Goal: Task Accomplishment & Management: Use online tool/utility

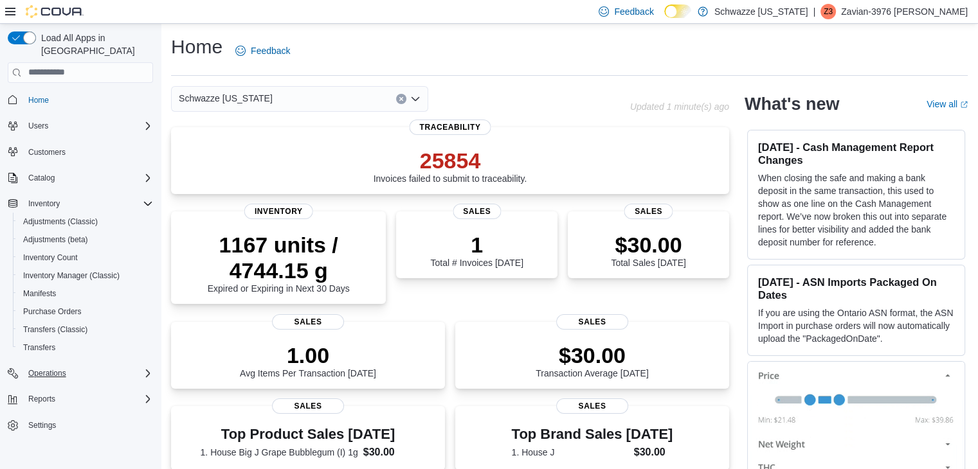
click at [76, 366] on div "Operations" at bounding box center [88, 373] width 130 height 15
click at [82, 386] on span "Cash Management" at bounding box center [55, 391] width 65 height 10
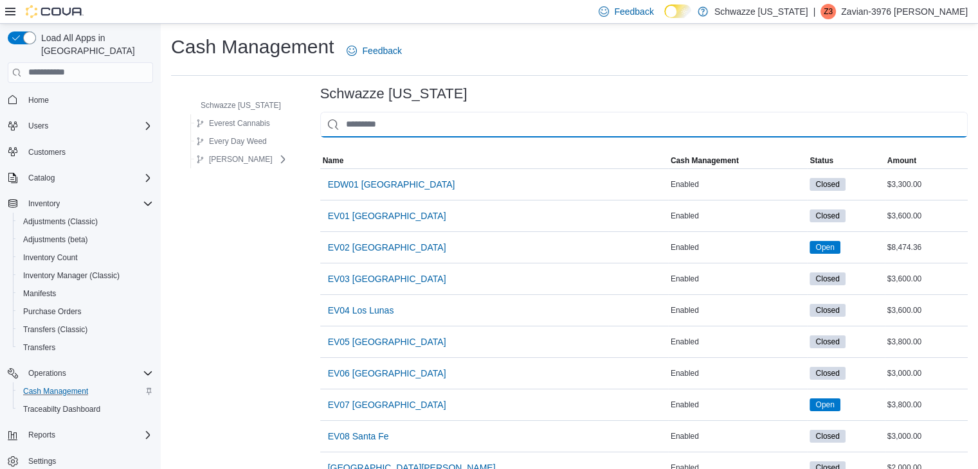
click at [520, 117] on input "This is a search bar. As you type, the results lower in the page will automatic…" at bounding box center [644, 125] width 648 height 26
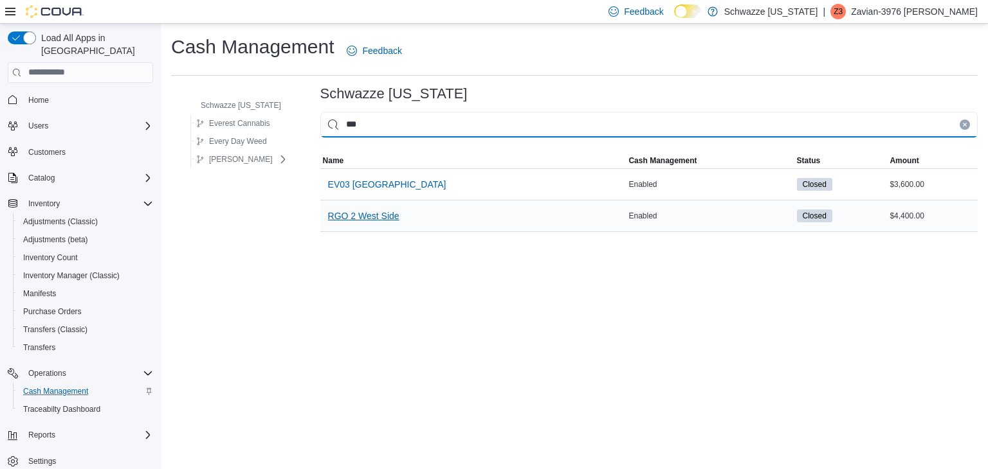
type input "***"
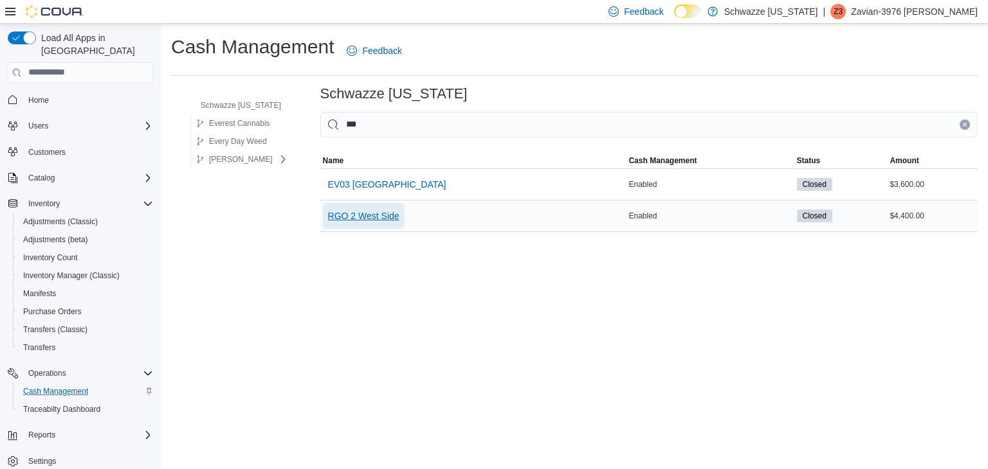
click at [361, 219] on span "RGO 2 West Side" at bounding box center [363, 216] width 71 height 13
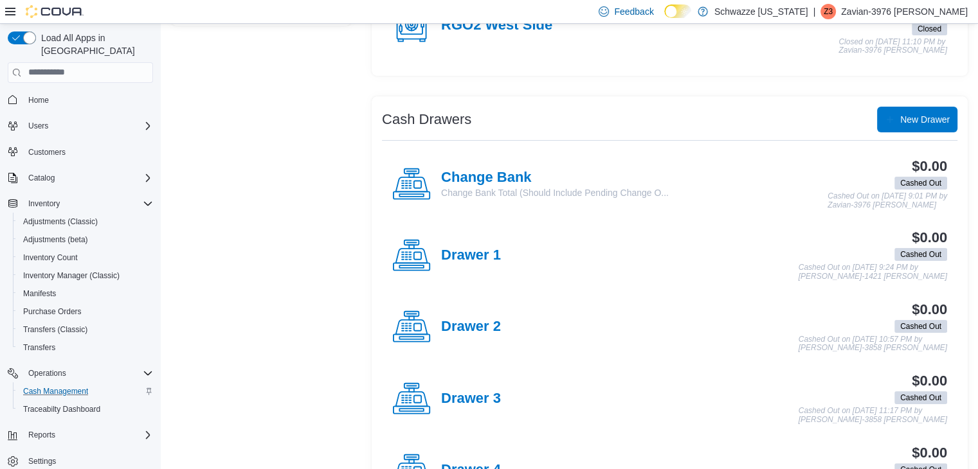
scroll to position [188, 0]
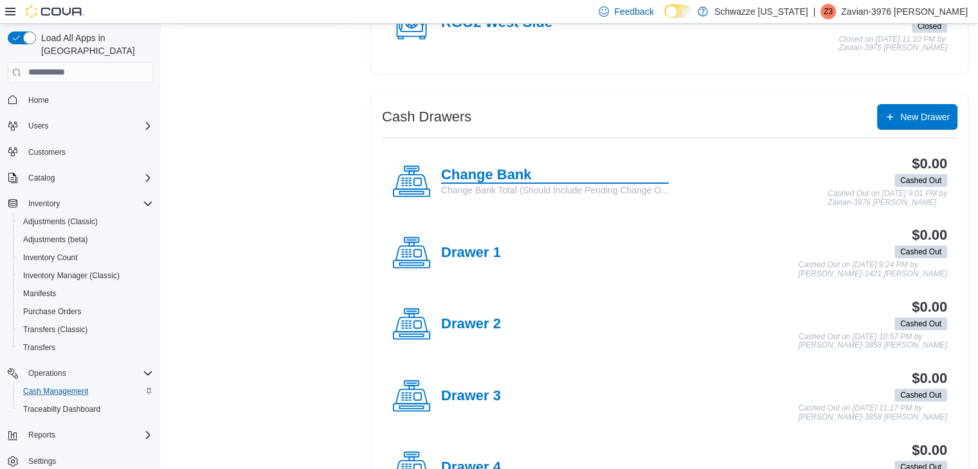
click at [514, 176] on h4 "Change Bank" at bounding box center [555, 175] width 228 height 17
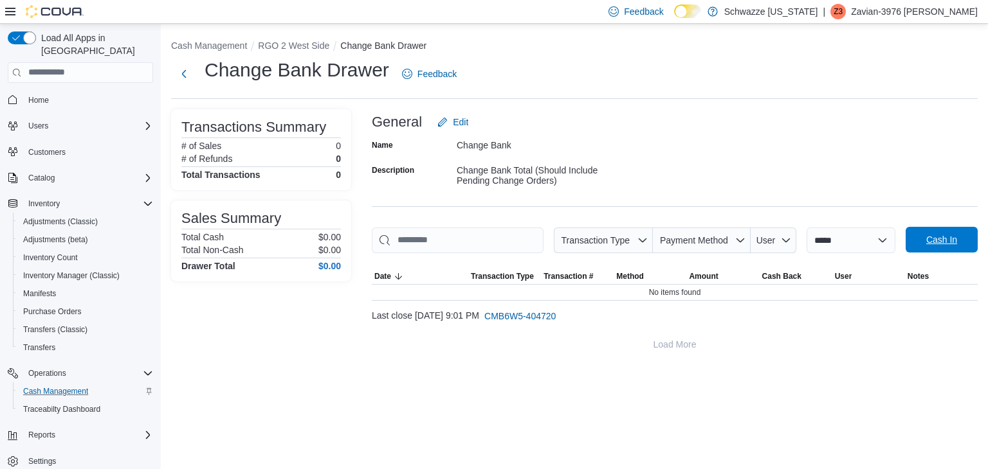
click at [939, 240] on span "Cash In" at bounding box center [941, 239] width 31 height 13
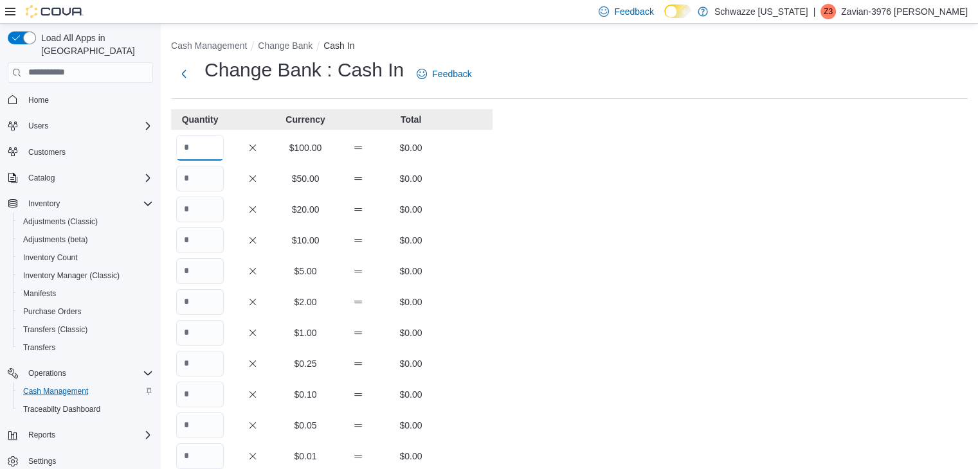
click at [207, 138] on input "Quantity" at bounding box center [200, 148] width 48 height 26
type input "**"
click at [186, 74] on button "Next" at bounding box center [184, 73] width 26 height 26
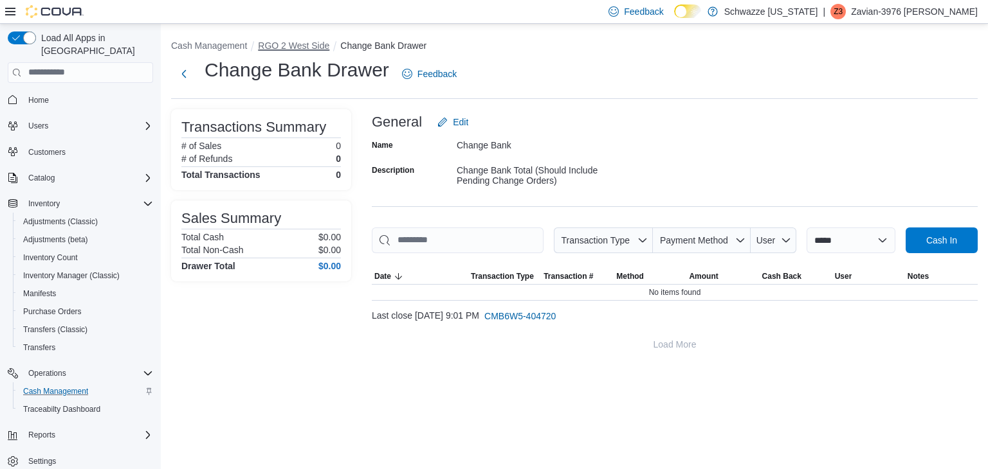
click at [283, 42] on button "RGO 2 West Side" at bounding box center [293, 46] width 71 height 10
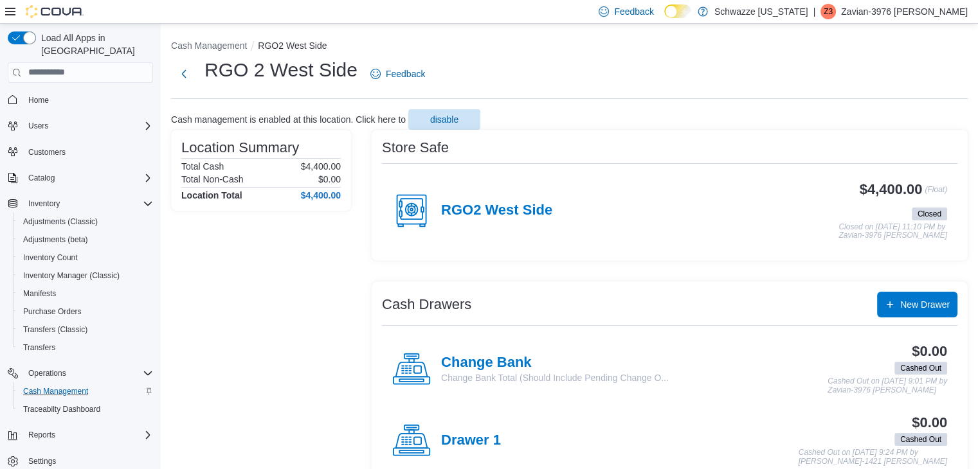
click at [534, 204] on h4 "RGO2 West Side" at bounding box center [496, 211] width 111 height 17
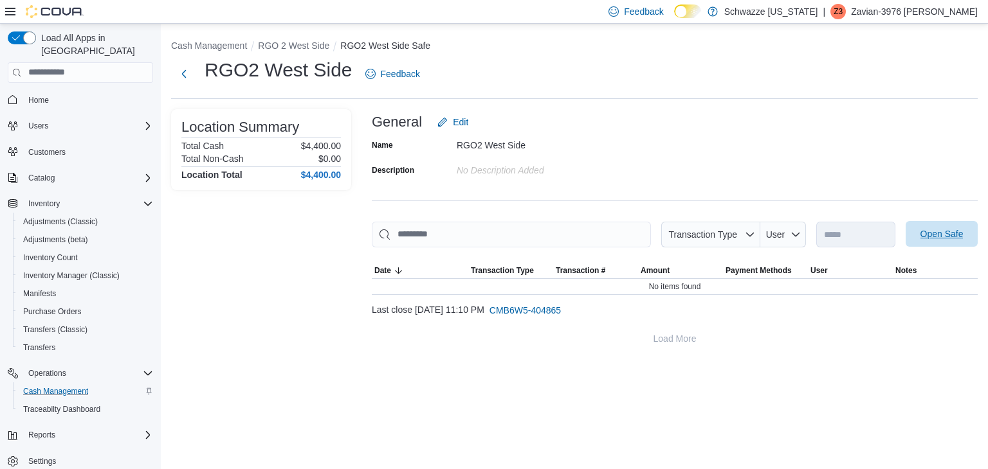
click at [925, 236] on span "Open Safe" at bounding box center [941, 234] width 43 height 13
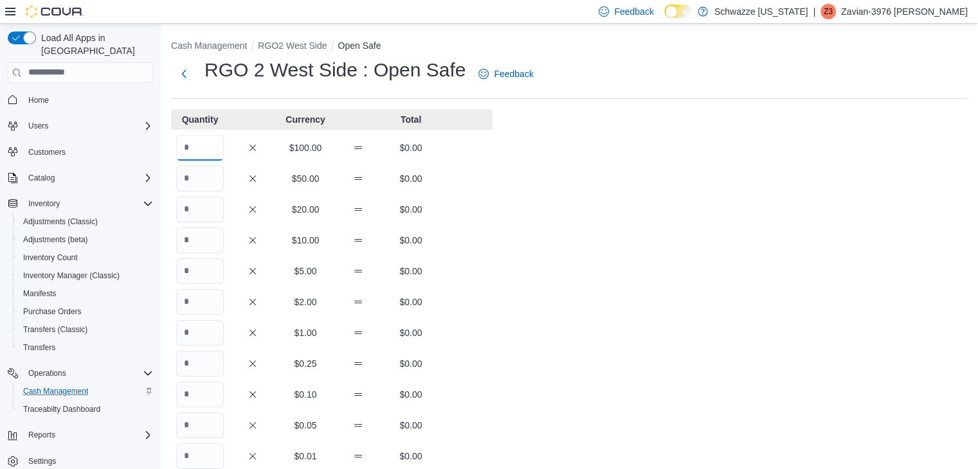
click at [215, 140] on input "Quantity" at bounding box center [200, 148] width 48 height 26
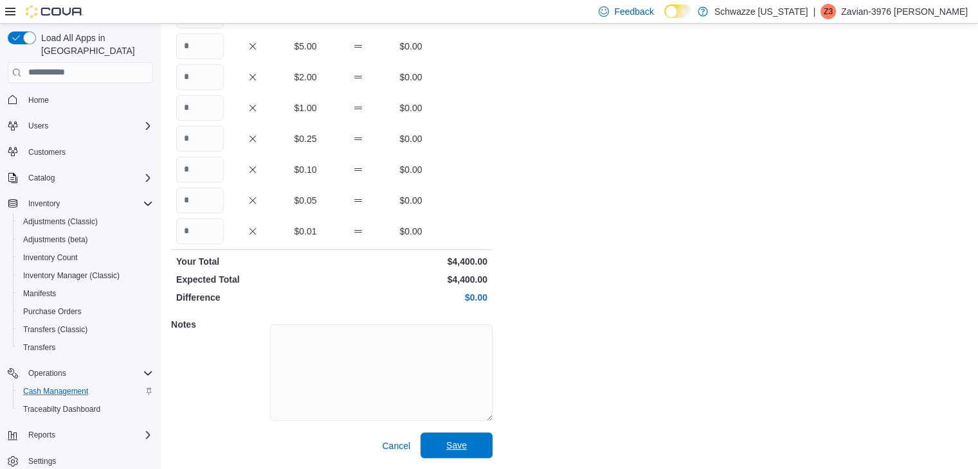
type input "**"
click at [476, 453] on span "Save" at bounding box center [456, 446] width 57 height 26
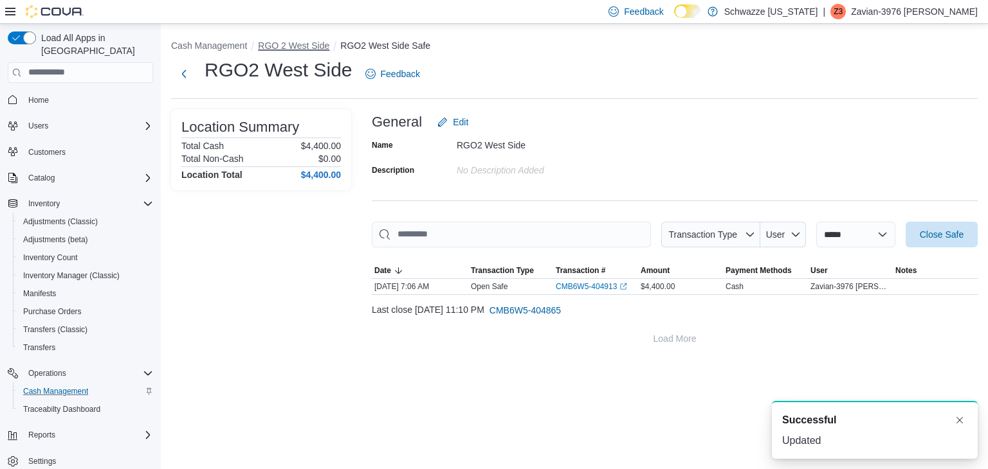
click at [302, 44] on button "RGO 2 West Side" at bounding box center [293, 46] width 71 height 10
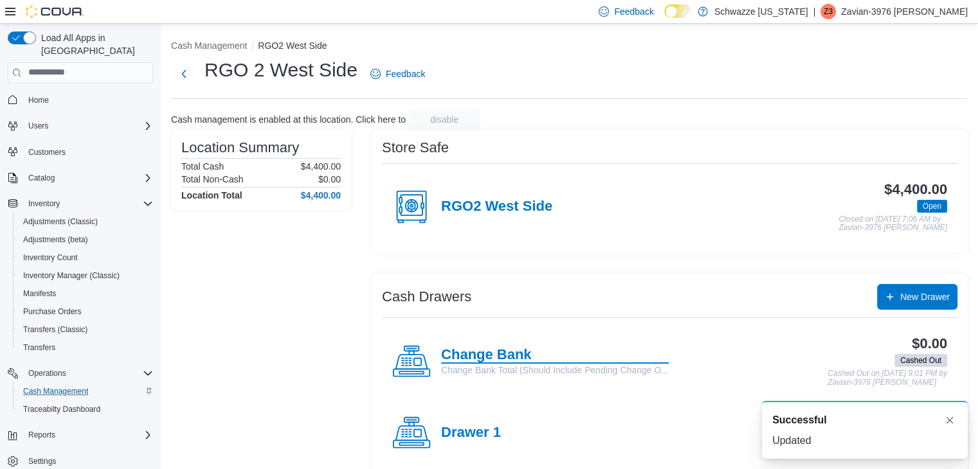
click at [501, 348] on h4 "Change Bank" at bounding box center [555, 355] width 228 height 17
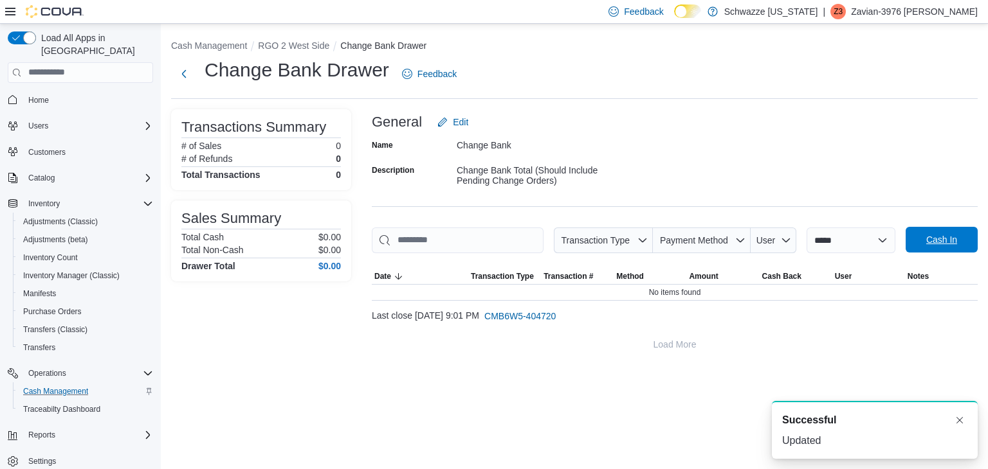
click at [933, 247] on span "Cash In" at bounding box center [941, 240] width 57 height 26
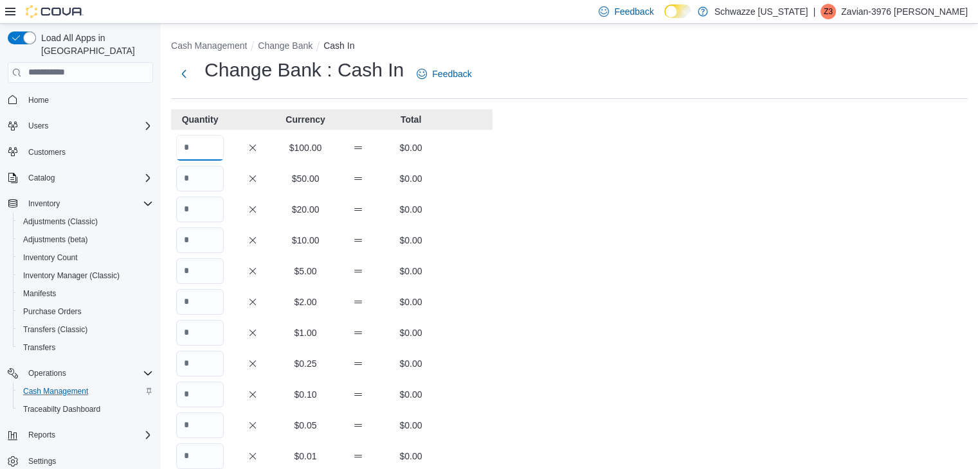
click at [205, 146] on input "Quantity" at bounding box center [200, 148] width 48 height 26
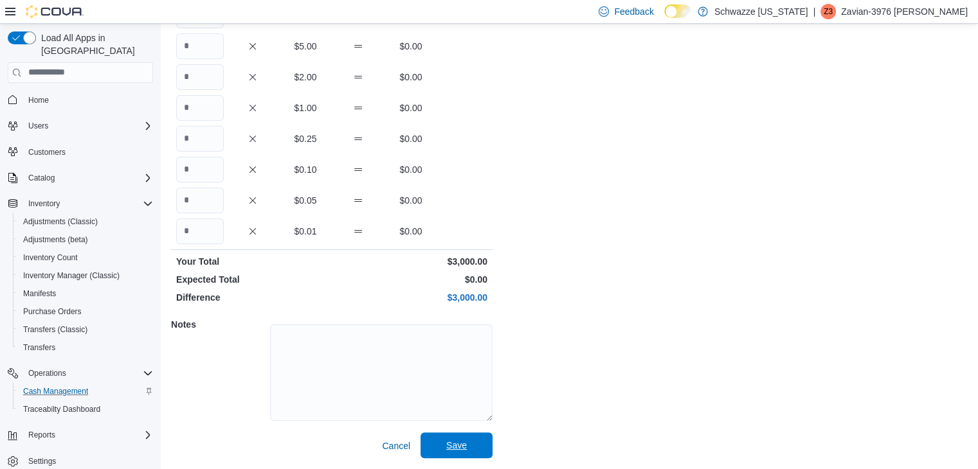
type input "**"
click at [458, 442] on span "Save" at bounding box center [456, 445] width 21 height 13
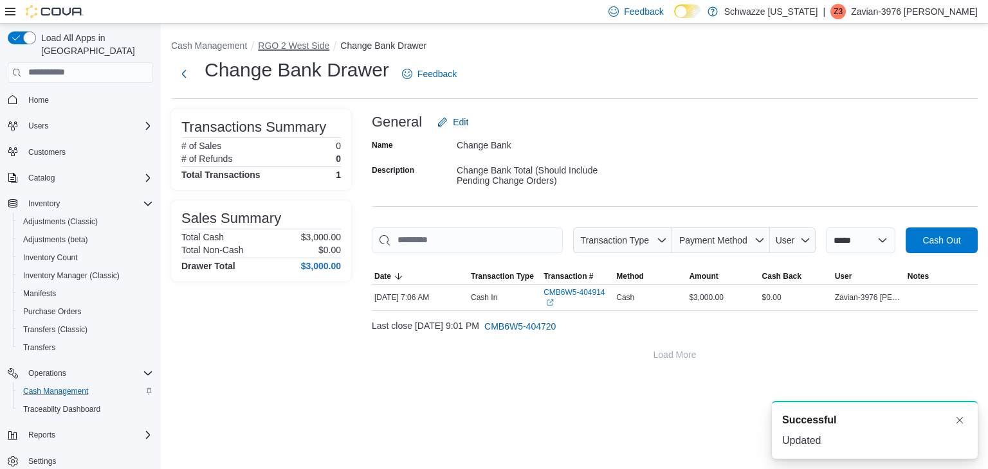
click at [288, 46] on button "RGO 2 West Side" at bounding box center [293, 46] width 71 height 10
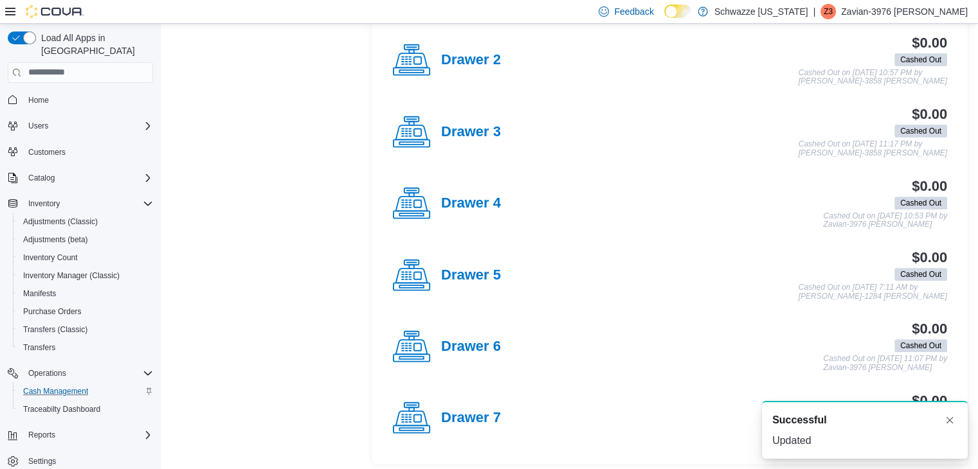
scroll to position [448, 0]
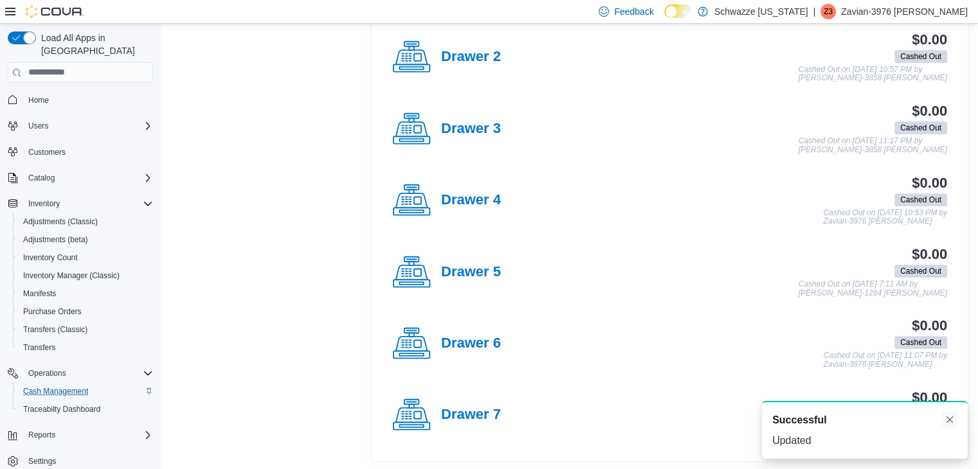
click at [949, 422] on button "Dismiss toast" at bounding box center [949, 419] width 15 height 15
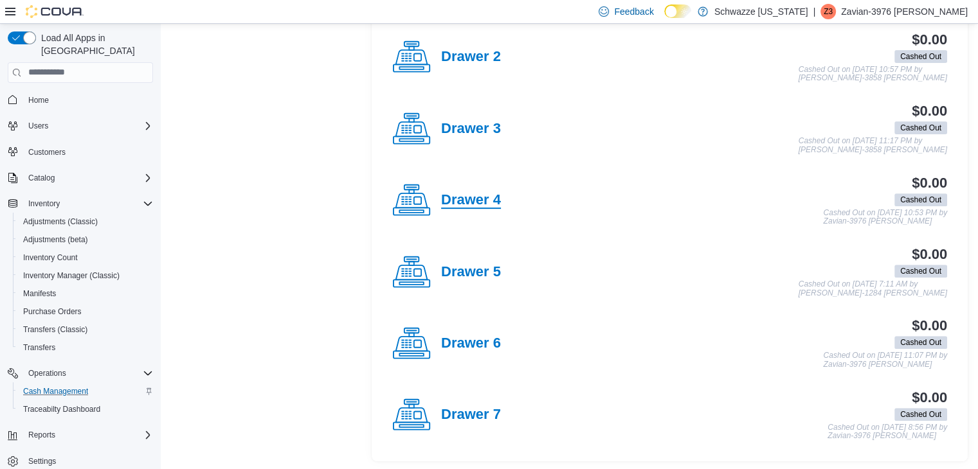
click at [489, 192] on h4 "Drawer 4" at bounding box center [471, 200] width 60 height 17
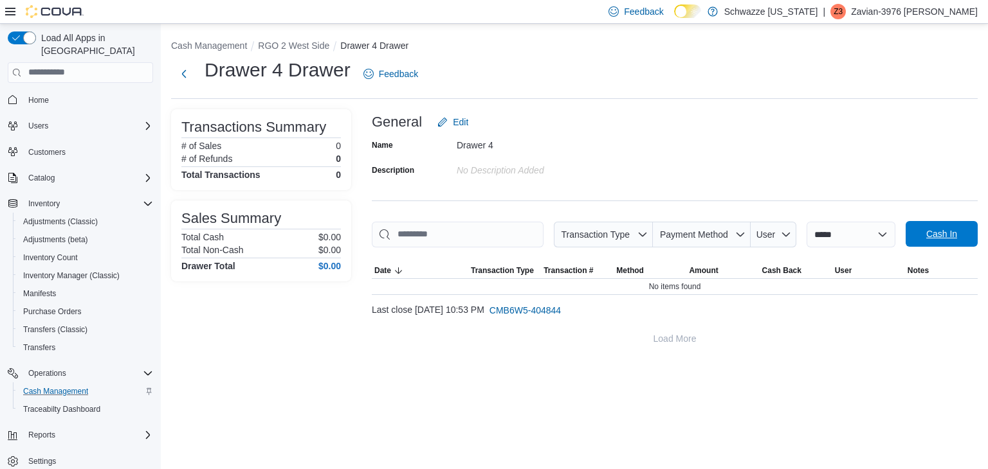
click at [943, 229] on span "Cash In" at bounding box center [941, 234] width 31 height 13
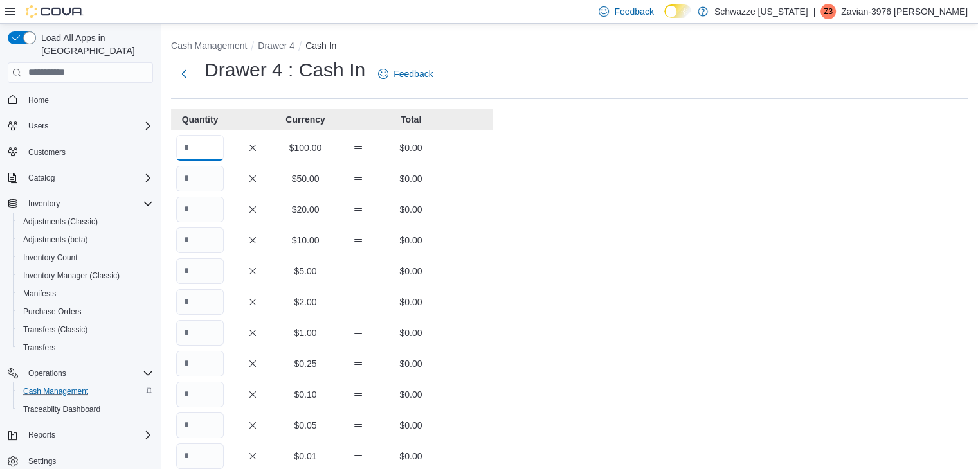
click at [198, 147] on input "Quantity" at bounding box center [200, 148] width 48 height 26
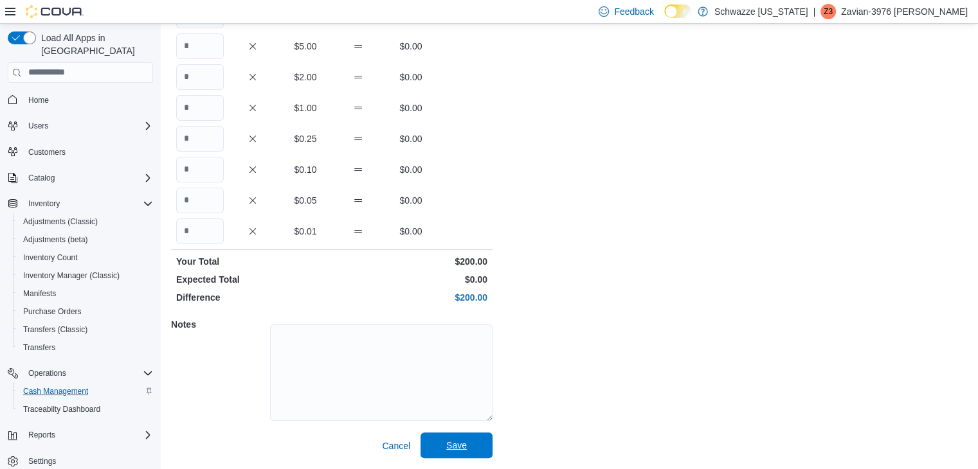
type input "*"
click at [468, 448] on span "Save" at bounding box center [456, 446] width 57 height 26
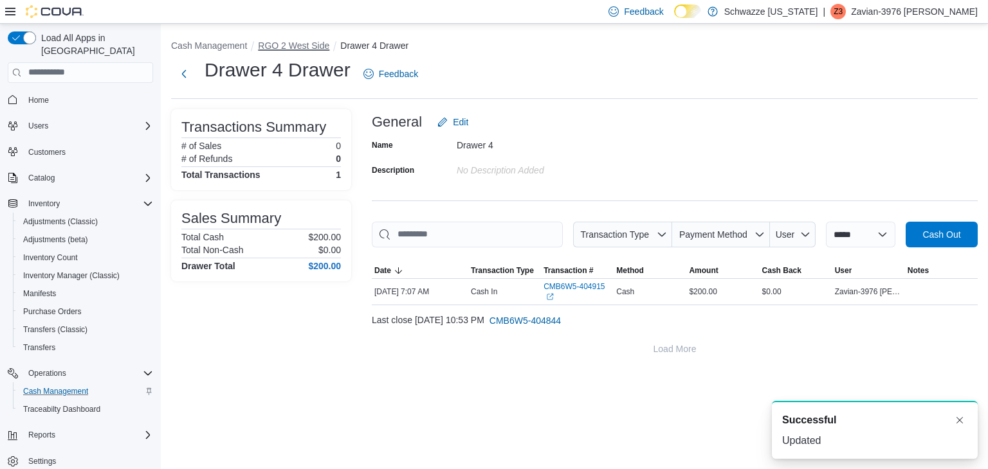
click at [298, 48] on button "RGO 2 West Side" at bounding box center [293, 46] width 71 height 10
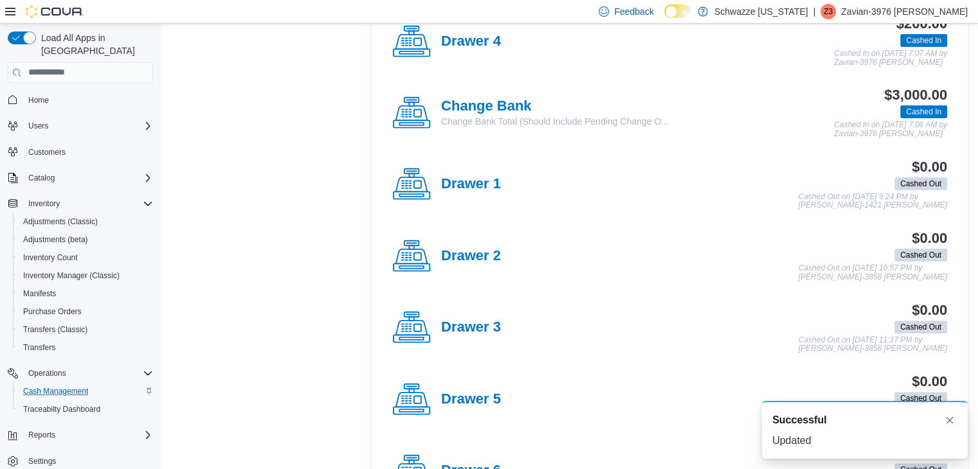
scroll to position [448, 0]
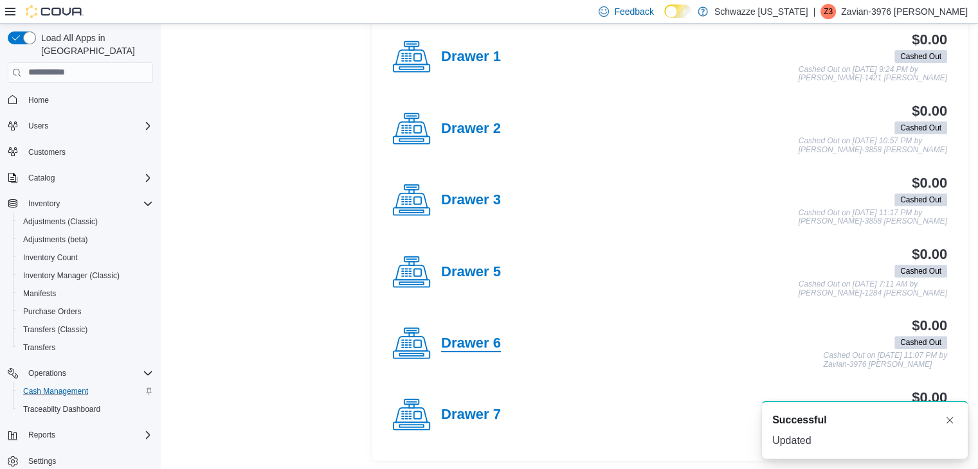
click at [471, 341] on h4 "Drawer 6" at bounding box center [471, 344] width 60 height 17
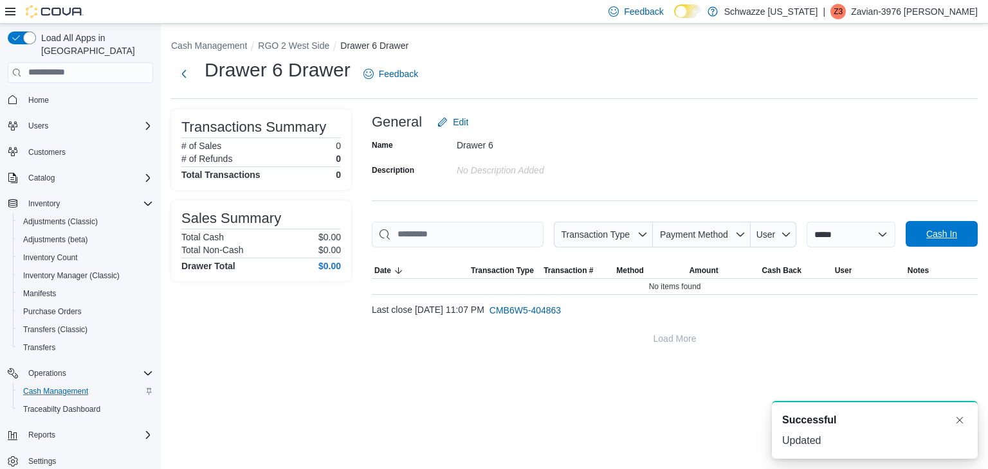
click at [944, 236] on span "Cash In" at bounding box center [941, 234] width 31 height 13
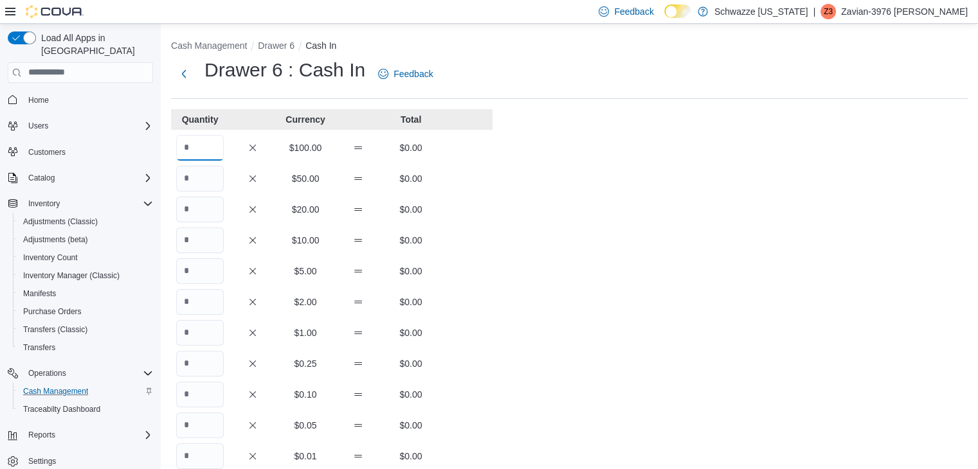
click at [221, 154] on input "Quantity" at bounding box center [200, 148] width 48 height 26
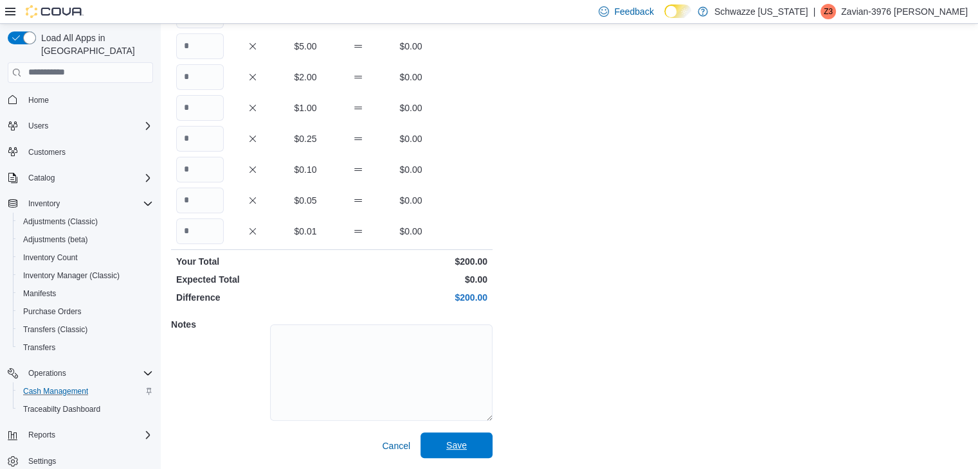
type input "*"
click at [487, 446] on button "Save" at bounding box center [457, 446] width 72 height 26
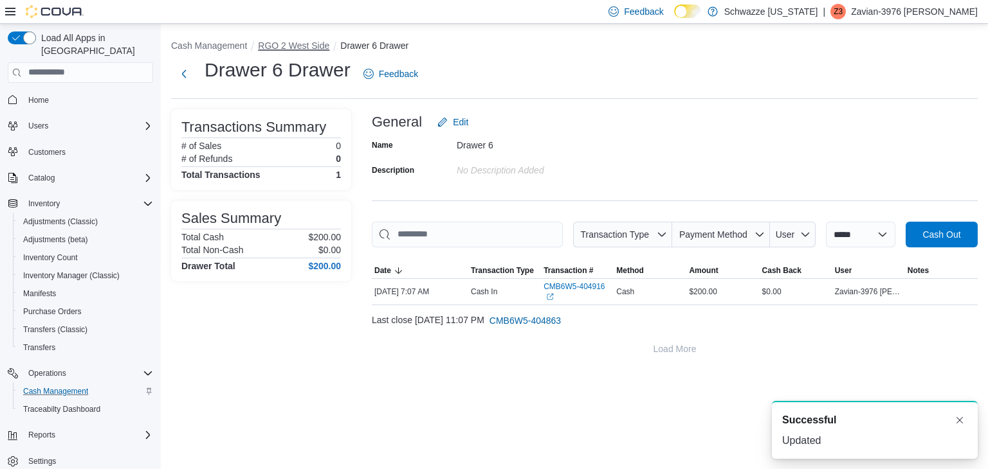
click at [298, 42] on button "RGO 2 West Side" at bounding box center [293, 46] width 71 height 10
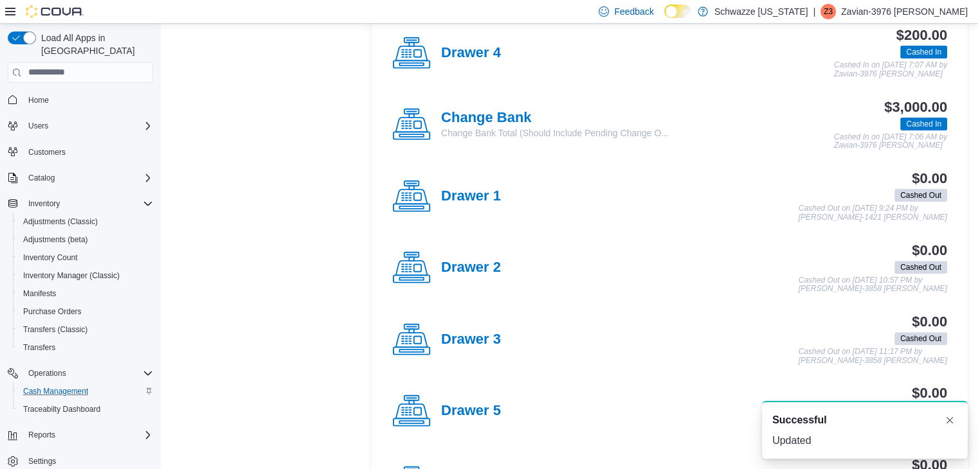
scroll to position [448, 0]
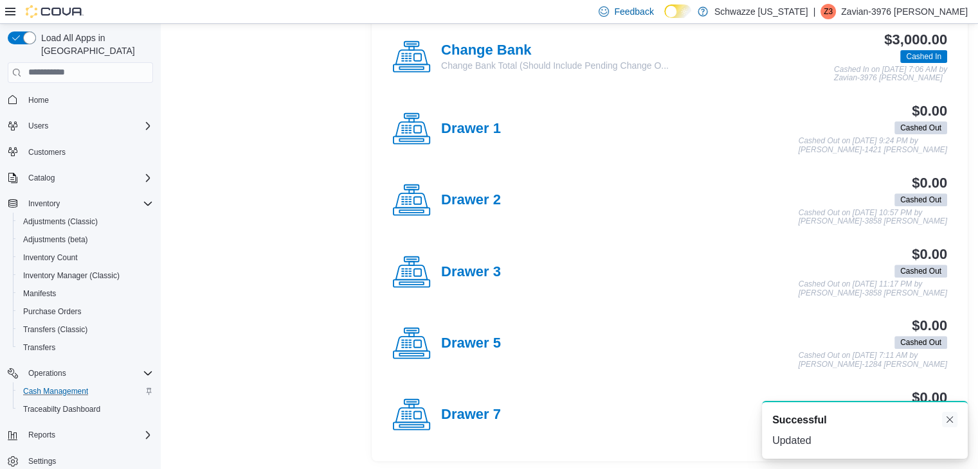
click at [954, 422] on button "Dismiss toast" at bounding box center [949, 419] width 15 height 15
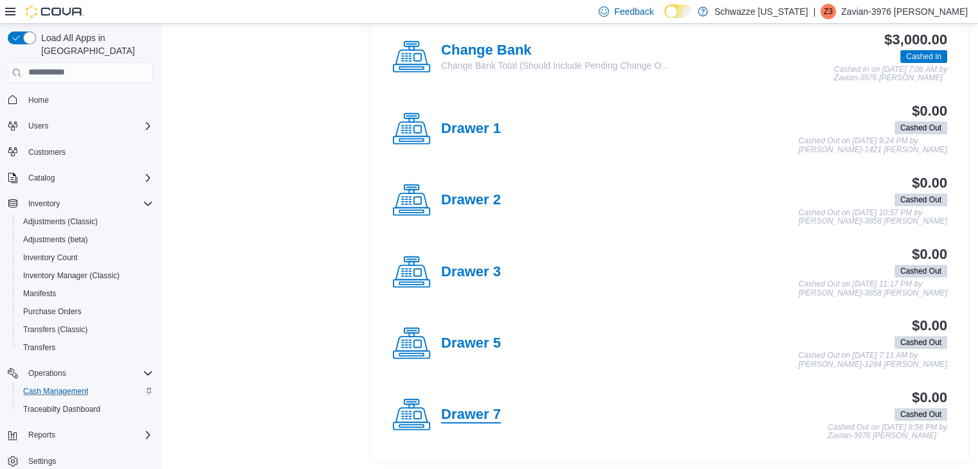
click at [481, 407] on h4 "Drawer 7" at bounding box center [471, 415] width 60 height 17
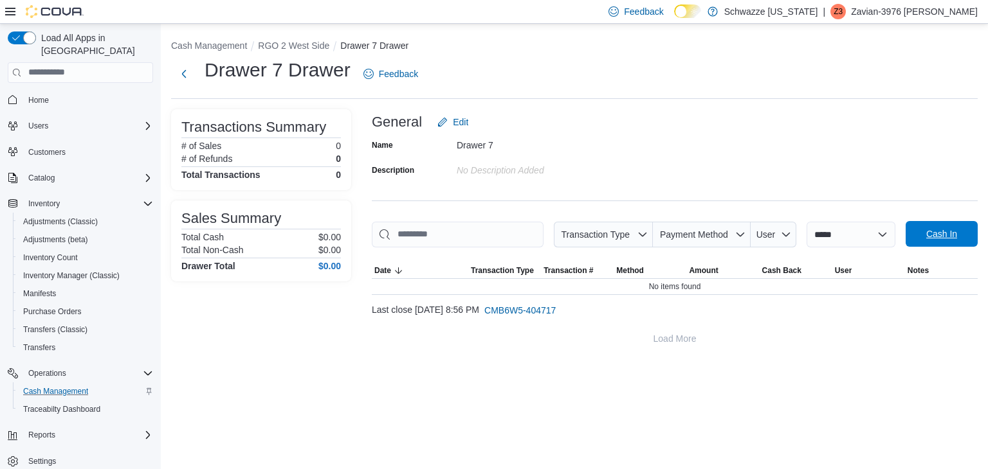
click at [920, 242] on span "Cash In" at bounding box center [941, 234] width 57 height 26
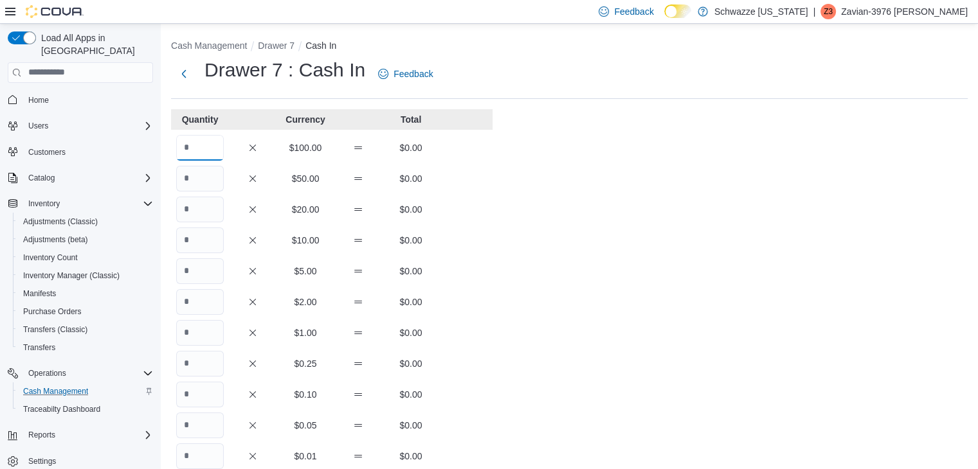
click at [202, 151] on input "Quantity" at bounding box center [200, 148] width 48 height 26
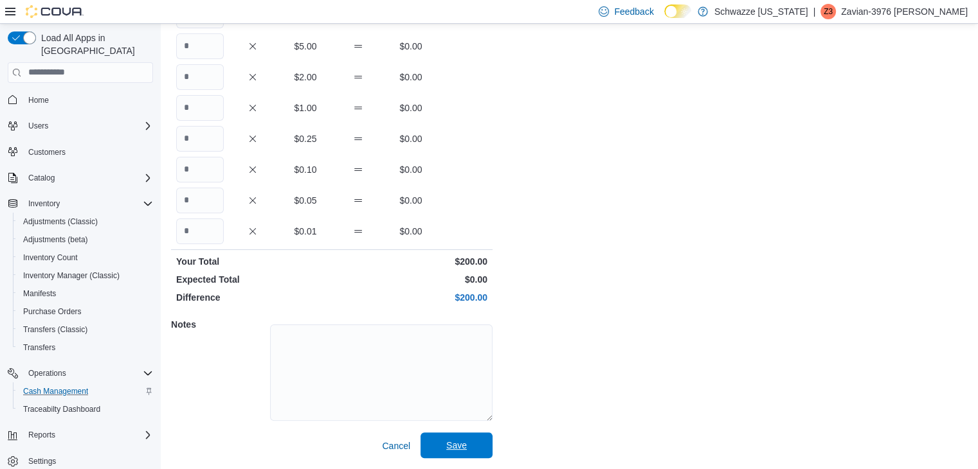
type input "*"
click at [455, 448] on span "Save" at bounding box center [456, 445] width 21 height 13
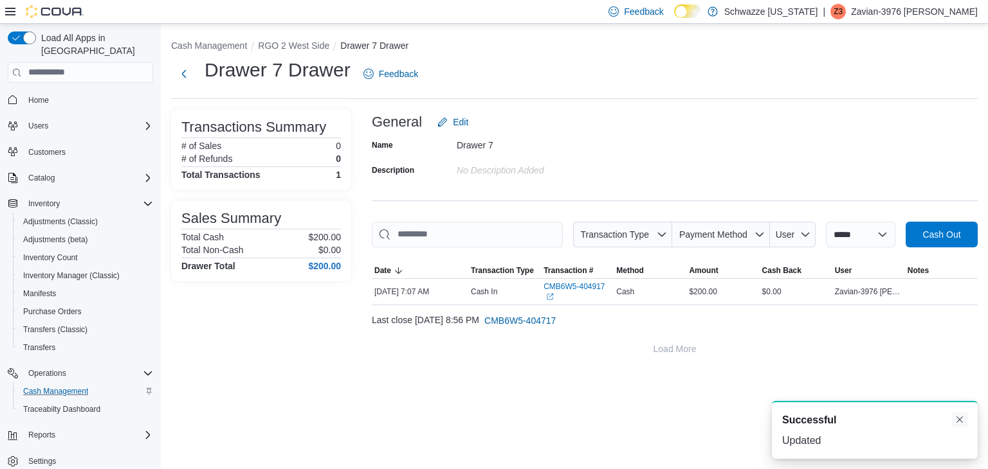
click at [959, 415] on button "Dismiss toast" at bounding box center [959, 419] width 15 height 15
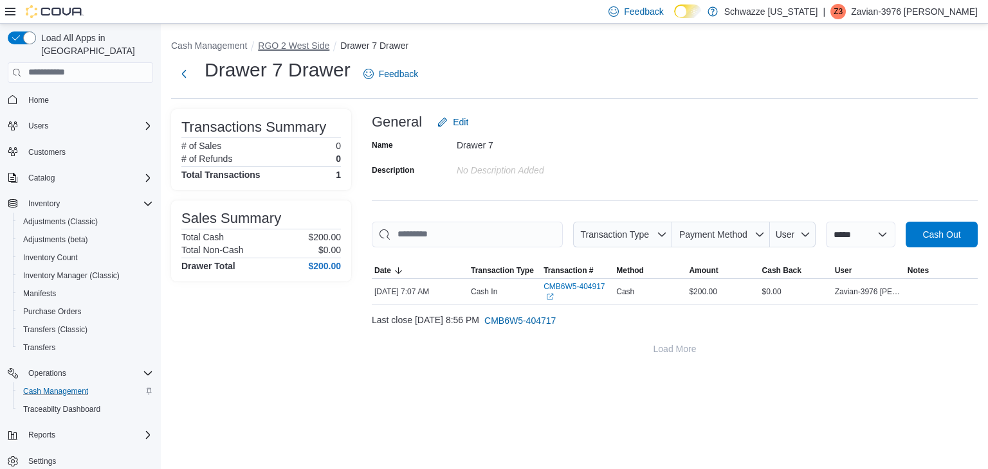
click at [302, 48] on button "RGO 2 West Side" at bounding box center [293, 46] width 71 height 10
